Goal: Information Seeking & Learning: Check status

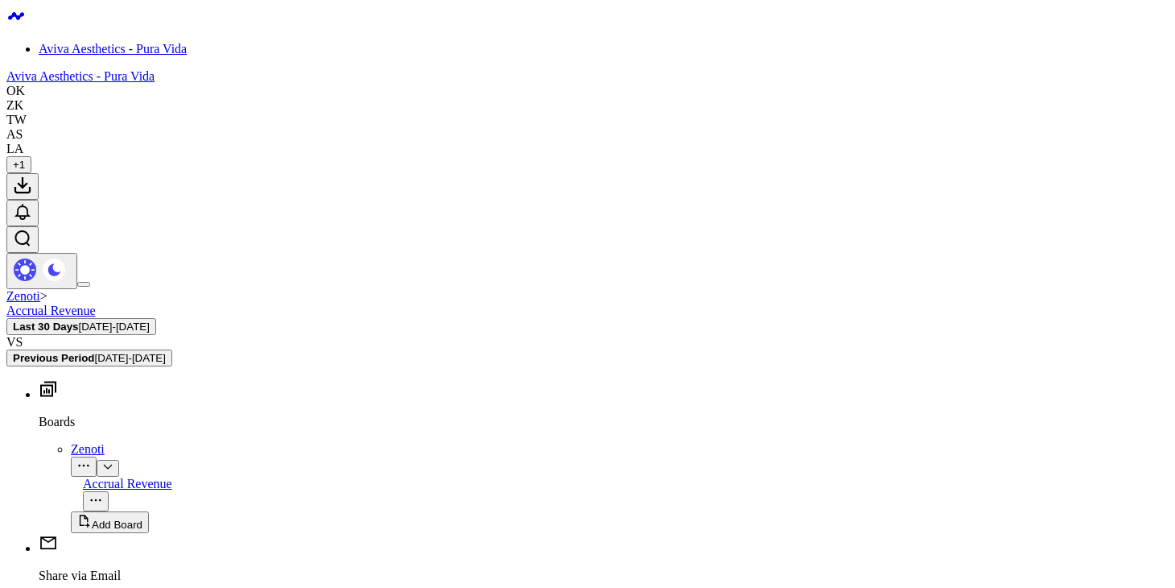
click at [150, 320] on span "[DATE] - [DATE]" at bounding box center [114, 326] width 71 height 12
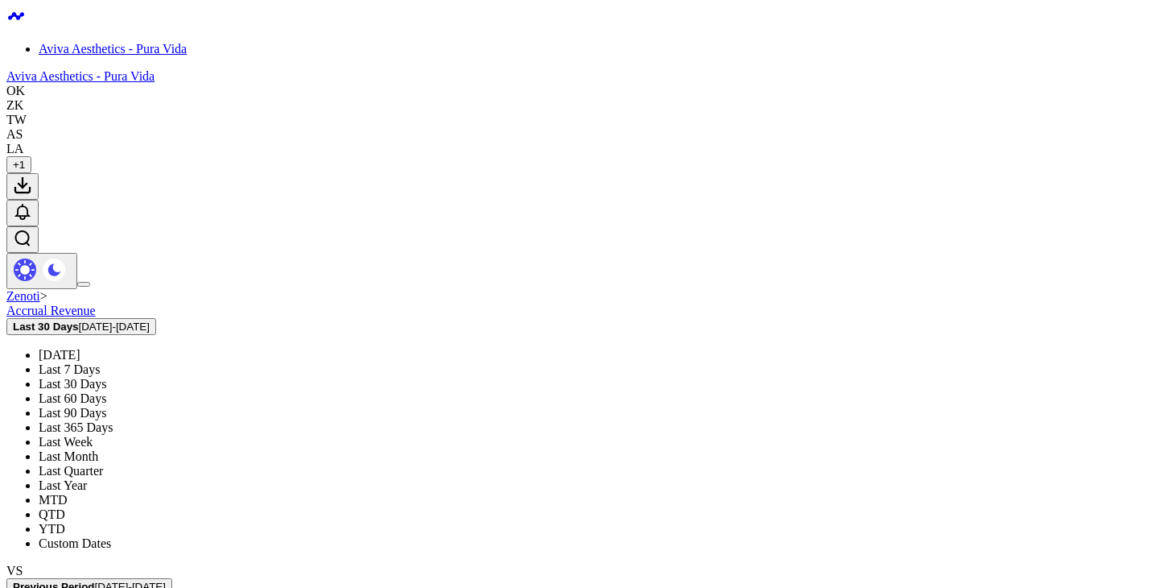
click at [106, 391] on link "Last 60 Days" at bounding box center [73, 398] width 68 height 14
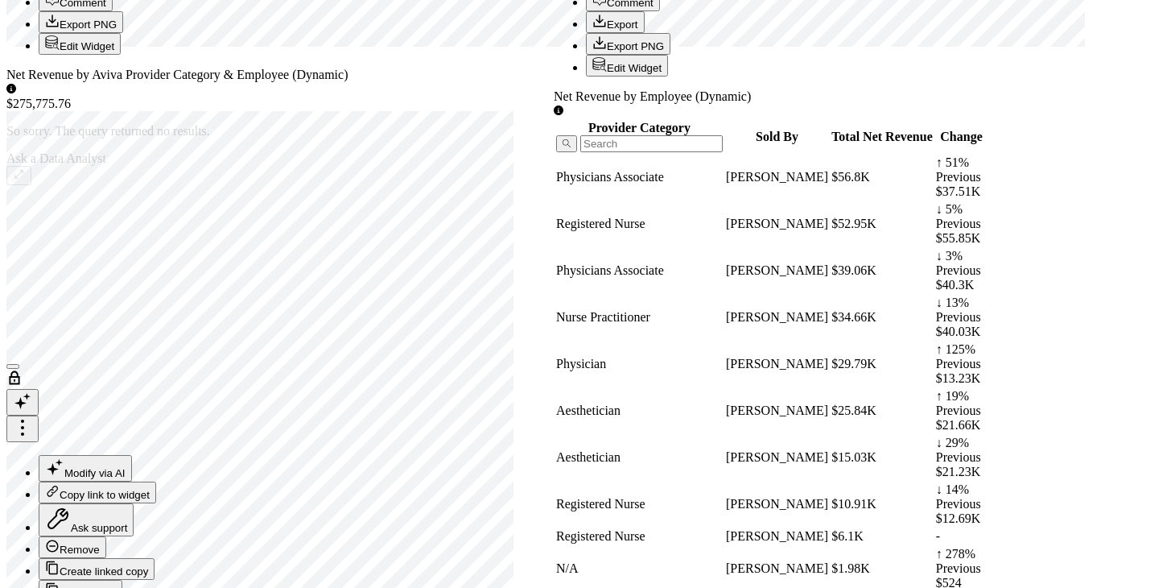
scroll to position [37, 0]
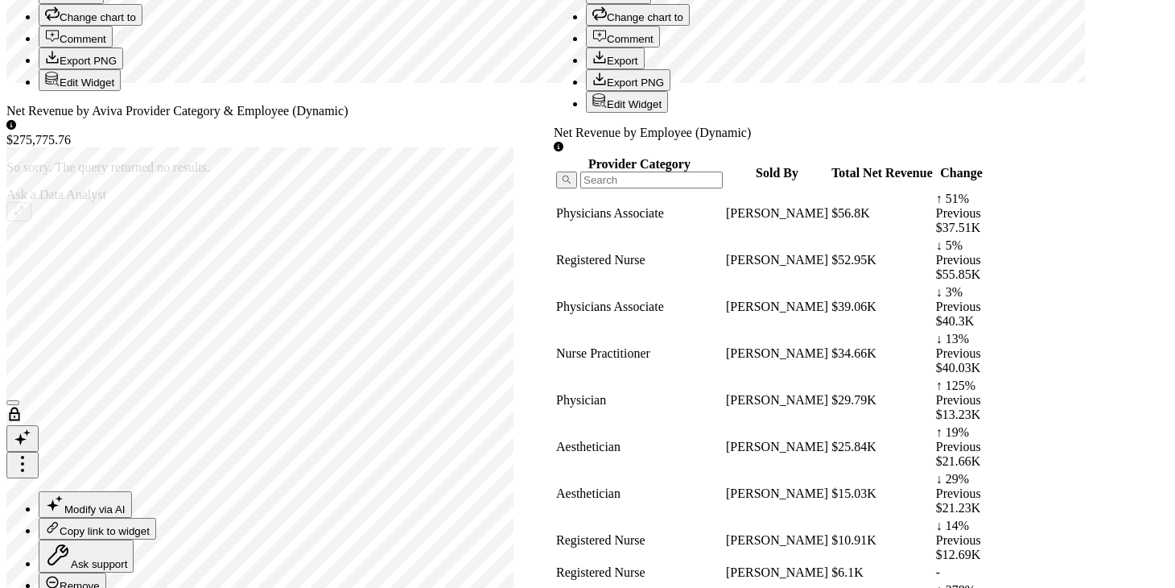
scroll to position [621, 0]
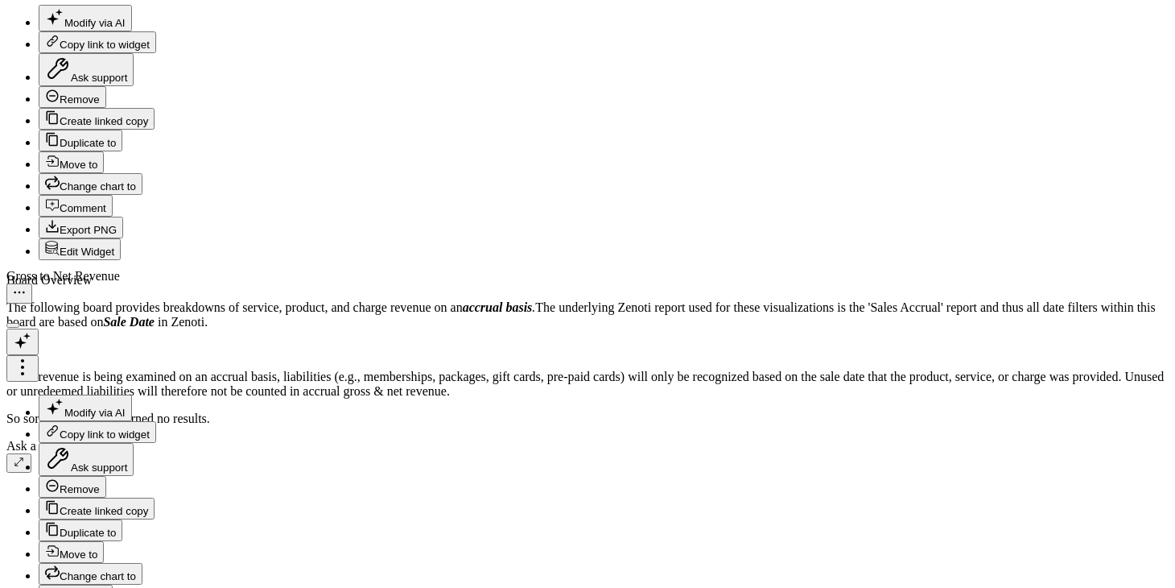
scroll to position [1442, 0]
